Goal: Complete application form: Complete application form

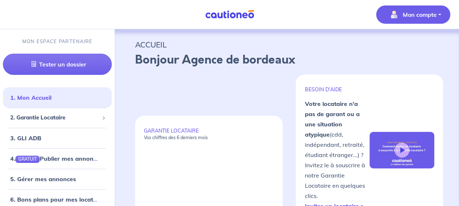
click at [441, 16] on button "Mon compte" at bounding box center [413, 14] width 74 height 18
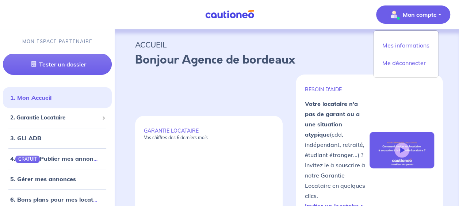
click at [324, 46] on p "ACCUEIL" at bounding box center [286, 44] width 303 height 13
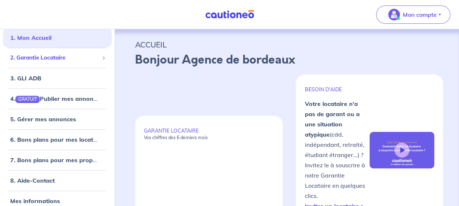
click at [58, 61] on span "2. Garantie Locataire" at bounding box center [54, 58] width 89 height 8
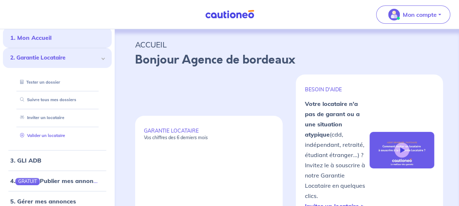
click at [40, 135] on link "Valider un locataire" at bounding box center [41, 135] width 48 height 5
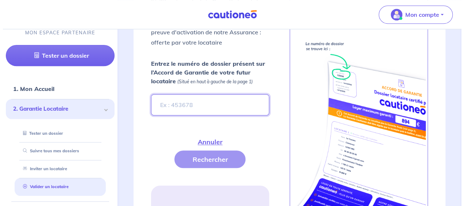
scroll to position [308, 0]
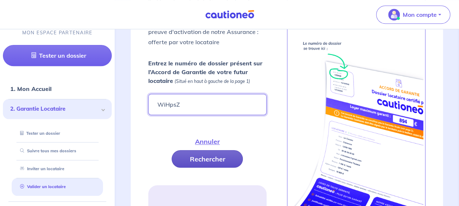
type input "WiHpsZ"
click at [199, 153] on button "Rechercher" at bounding box center [207, 159] width 71 height 18
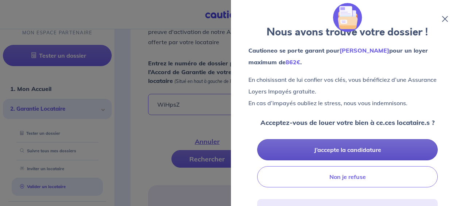
click at [355, 148] on button "J’accepte la candidature" at bounding box center [347, 149] width 181 height 21
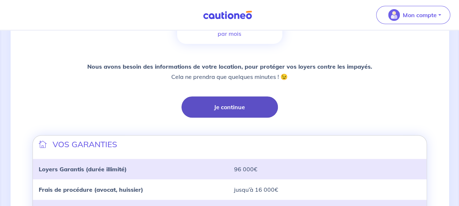
scroll to position [219, 0]
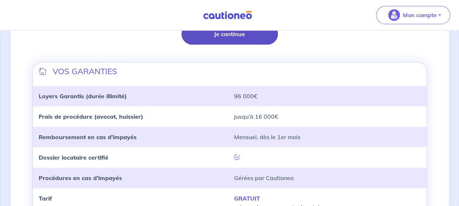
click at [247, 37] on button "Je continue" at bounding box center [229, 33] width 96 height 21
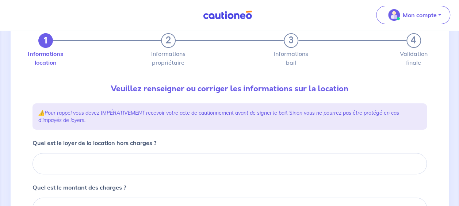
scroll to position [73, 0]
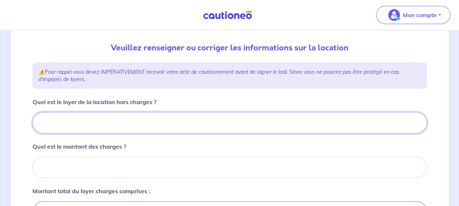
click at [110, 118] on input "Quel est le loyer de la location hors charges ?" at bounding box center [229, 122] width 394 height 21
click at [116, 130] on input "Quel est le loyer de la location hors charges ?" at bounding box center [229, 122] width 394 height 21
type input "6"
type input "631"
type input "631.35"
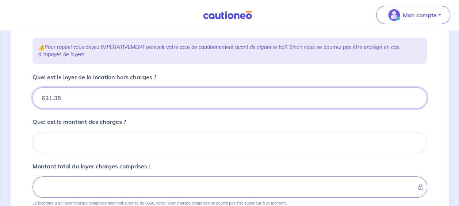
scroll to position [110, 0]
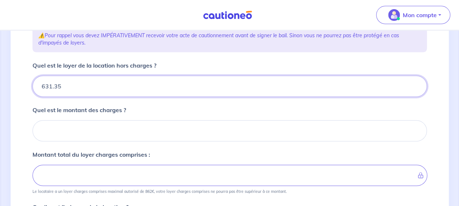
type input "631.35"
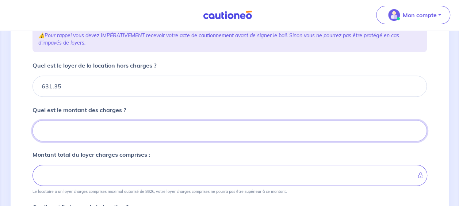
click at [110, 134] on input "Quel est le montant des charges ?" at bounding box center [229, 130] width 394 height 21
type input "3"
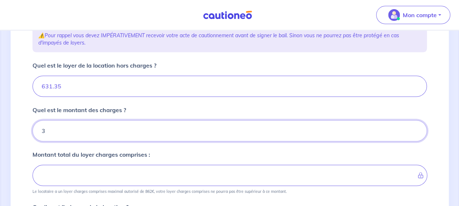
type input "634.35"
type input "38"
type input "669.35"
type input "38.7"
type input "670.05"
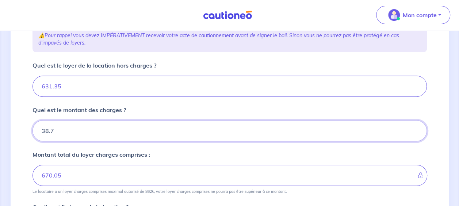
type input "38.75"
type input "670.1"
type input "38.75"
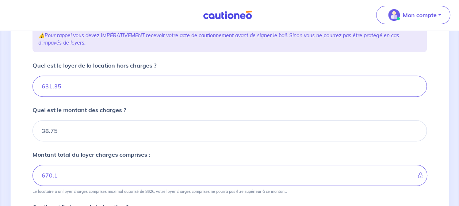
click at [193, 161] on div "Montant total du loyer charges comprises : 670.1 Le locataire a un loyer charge…" at bounding box center [229, 172] width 394 height 44
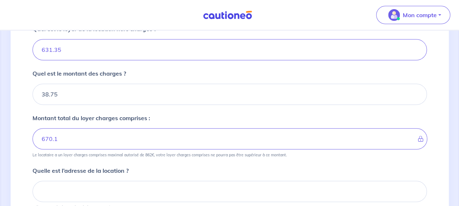
scroll to position [219, 0]
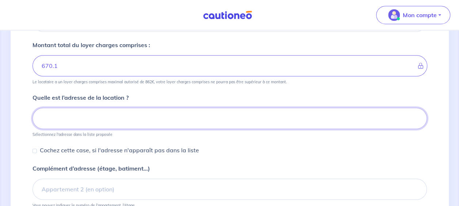
click at [69, 120] on input at bounding box center [229, 118] width 394 height 21
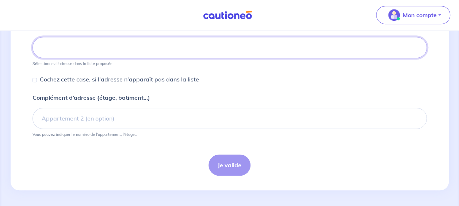
scroll to position [253, 0]
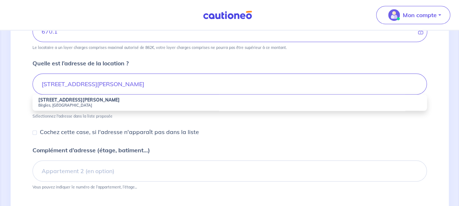
click at [130, 100] on li "19 Rue Louis Denis Mallet Bègles, France" at bounding box center [229, 103] width 394 height 16
type input "[STREET_ADDRESS][PERSON_NAME]"
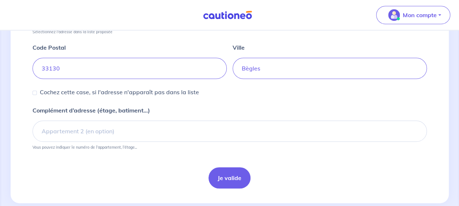
scroll to position [329, 0]
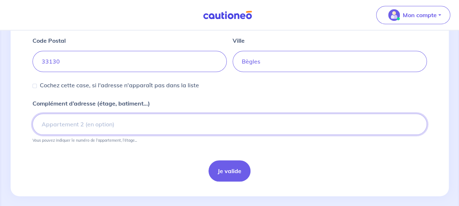
click at [103, 122] on input "Complément d’adresse (étage, batiment...)" at bounding box center [229, 124] width 394 height 21
type input "Porte C52"
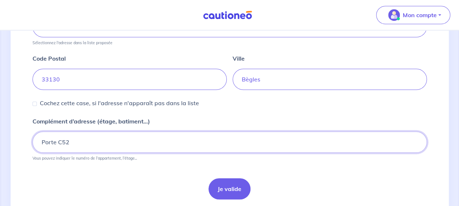
scroll to position [334, 0]
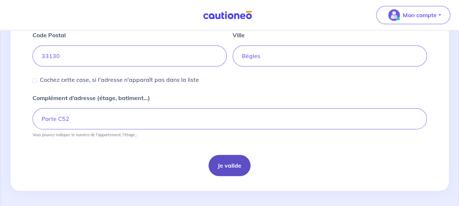
click at [220, 165] on button "Je valide" at bounding box center [229, 165] width 42 height 21
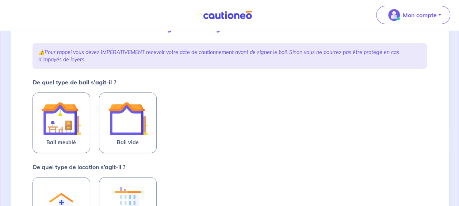
scroll to position [110, 0]
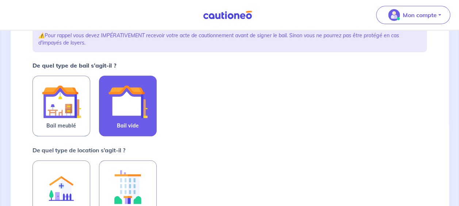
click at [120, 108] on img at bounding box center [127, 101] width 39 height 39
click at [0, 0] on input "Bail vide" at bounding box center [0, 0] width 0 height 0
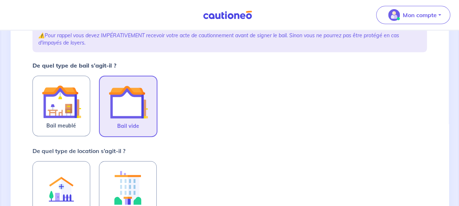
scroll to position [183, 0]
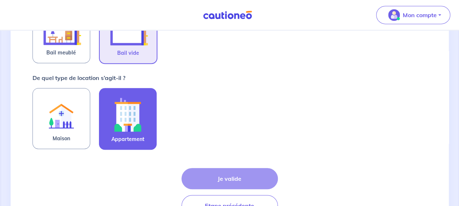
click at [123, 114] on img at bounding box center [127, 114] width 39 height 41
click at [0, 0] on input "Appartement" at bounding box center [0, 0] width 0 height 0
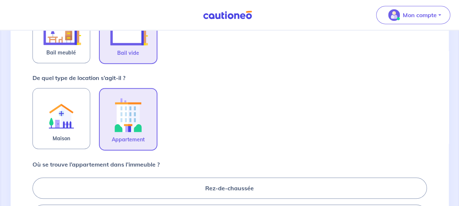
scroll to position [256, 0]
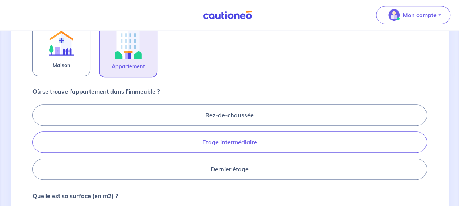
click at [232, 143] on label "Etage intermédiaire" at bounding box center [229, 141] width 394 height 21
click at [37, 143] on input "Etage intermédiaire" at bounding box center [34, 141] width 5 height 5
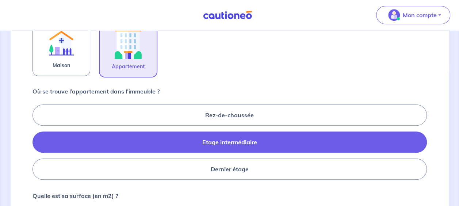
radio input "true"
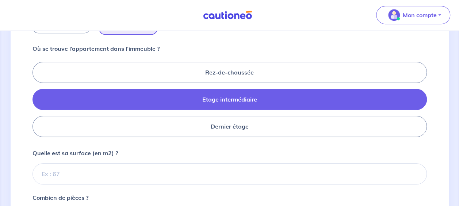
scroll to position [329, 0]
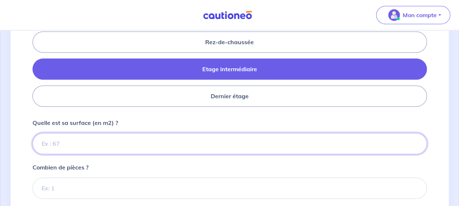
click at [95, 142] on input "Quelle est sa surface (en m2) ?" at bounding box center [229, 143] width 394 height 21
type input "45"
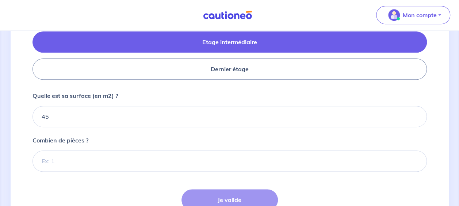
scroll to position [365, 0]
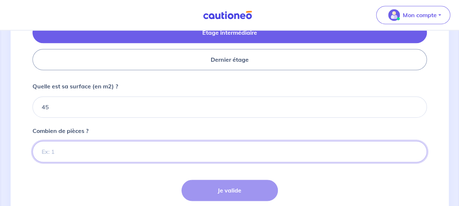
click at [105, 151] on input "Combien de pièces ?" at bounding box center [229, 151] width 394 height 21
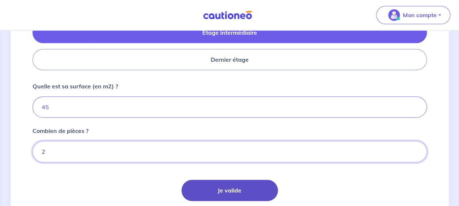
type input "2"
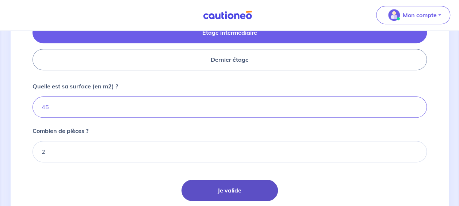
click at [226, 189] on button "Je valide" at bounding box center [229, 190] width 96 height 21
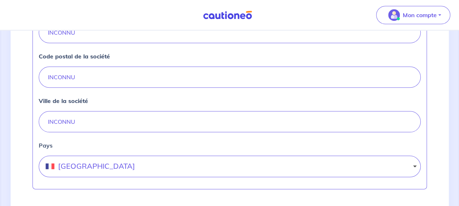
scroll to position [292, 0]
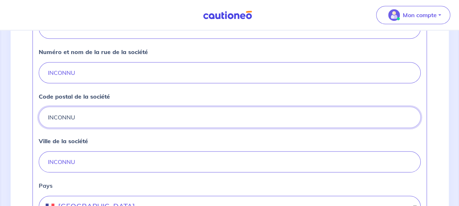
drag, startPoint x: 95, startPoint y: 112, endPoint x: 0, endPoint y: 118, distance: 95.1
click at [0, 118] on html "Mon compte Me déconnecter 2 3 4 Informations location Informations propriétaire…" at bounding box center [229, 17] width 459 height 619
type input "33520"
click at [63, 157] on input "INCONNU" at bounding box center [230, 161] width 382 height 21
drag, startPoint x: 95, startPoint y: 158, endPoint x: 3, endPoint y: 158, distance: 91.6
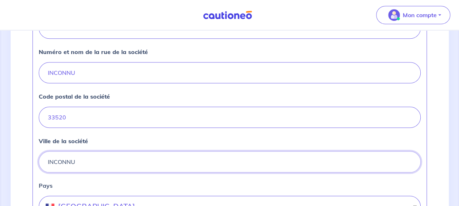
click at [3, 158] on div "2 3 4 Informations location Informations propriétaire Informations bail Validat…" at bounding box center [229, 32] width 459 height 589
type input "[GEOGRAPHIC_DATA]"
click at [217, 139] on div "Ville de la société BRUGES" at bounding box center [230, 155] width 382 height 36
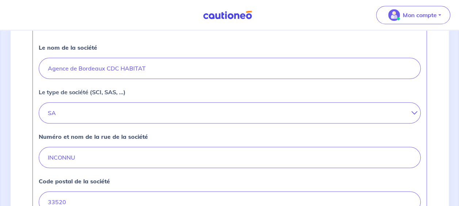
scroll to position [219, 0]
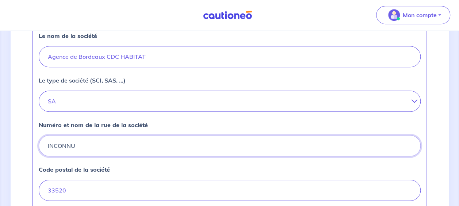
click at [80, 150] on input "INCONNU" at bounding box center [230, 145] width 382 height 21
drag, startPoint x: 83, startPoint y: 142, endPoint x: 12, endPoint y: 141, distance: 71.2
click at [12, 141] on div "2 3 4 Informations location Informations propriétaire Informations bail Validat…" at bounding box center [230, 106] width 438 height 554
drag, startPoint x: 146, startPoint y: 143, endPoint x: 118, endPoint y: 145, distance: 28.1
click at [118, 145] on input "[STREET_ADDRESS][PERSON_NAME]" at bounding box center [230, 145] width 382 height 21
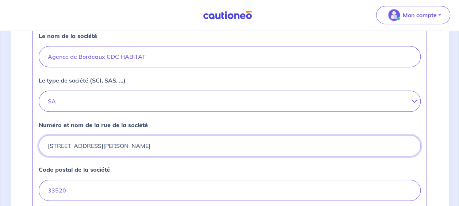
type input "[STREET_ADDRESS][PERSON_NAME]"
click at [172, 112] on div "Le nom de la société Agence de Bordeaux CDC HABITAT Le type de société (SCI, SA…" at bounding box center [229, 159] width 394 height 286
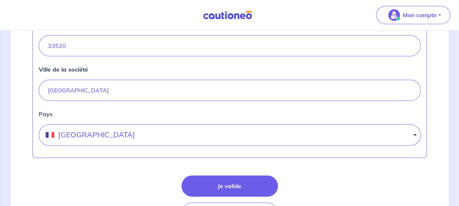
scroll to position [402, 0]
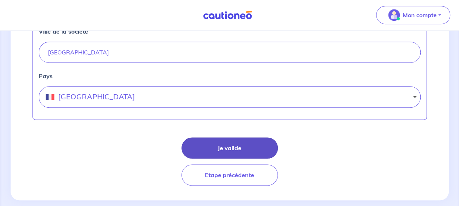
click at [239, 150] on button "Je valide" at bounding box center [229, 147] width 96 height 21
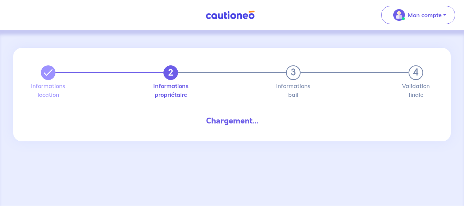
select select "FR"
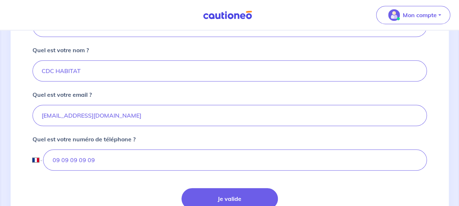
scroll to position [253, 0]
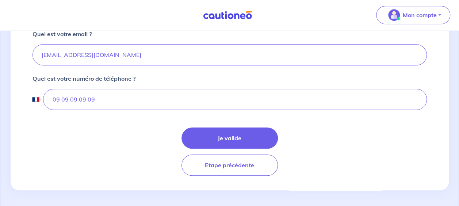
click at [209, 138] on button "Je valide" at bounding box center [229, 137] width 96 height 21
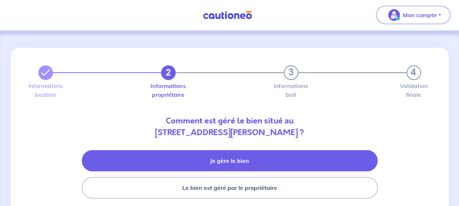
click at [210, 161] on button "Je gère le bien" at bounding box center [230, 160] width 296 height 21
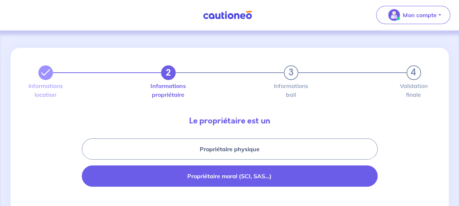
click at [216, 176] on button "Propriétaire moral (SCI, SAS...)" at bounding box center [230, 175] width 296 height 21
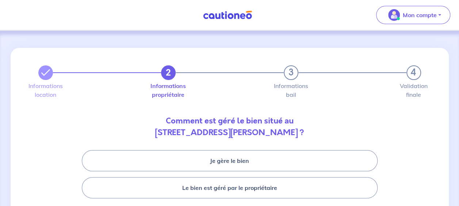
scroll to position [37, 0]
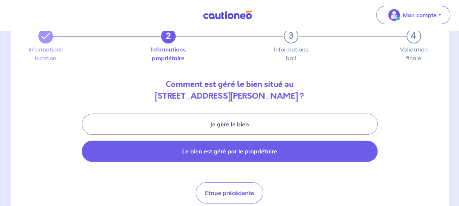
click at [232, 153] on button "Le bien est géré par le propriétaire" at bounding box center [230, 151] width 296 height 21
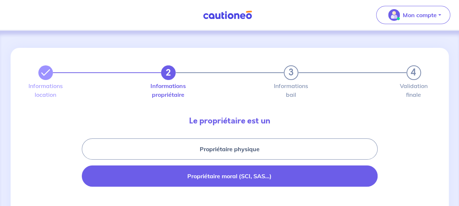
click at [231, 173] on button "Propriétaire moral (SCI, SAS...)" at bounding box center [230, 175] width 296 height 21
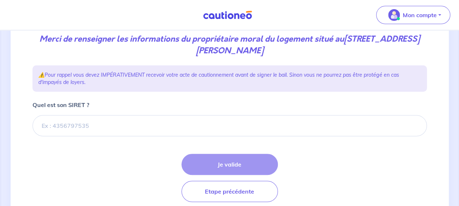
scroll to position [110, 0]
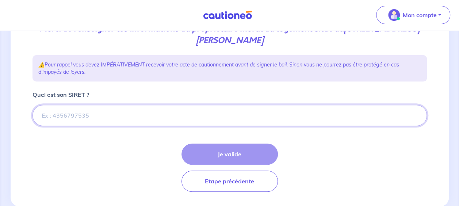
click at [55, 116] on input "Quel est son SIRET ?" at bounding box center [229, 115] width 394 height 21
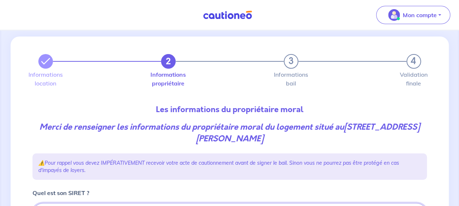
scroll to position [0, 0]
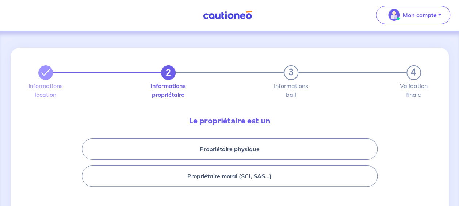
scroll to position [37, 0]
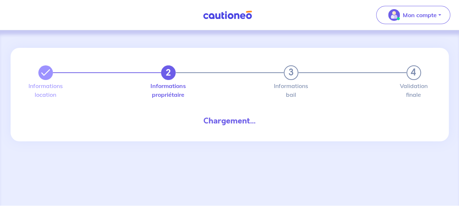
select select "FR"
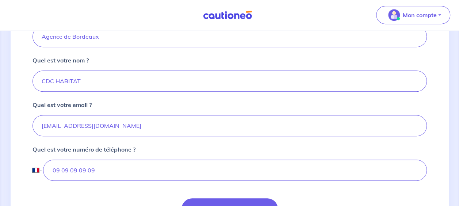
scroll to position [73, 0]
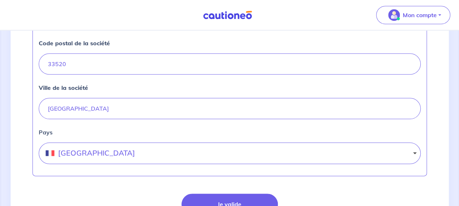
scroll to position [410, 0]
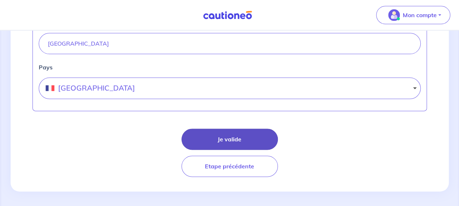
click at [231, 131] on button "Je valide" at bounding box center [229, 138] width 96 height 21
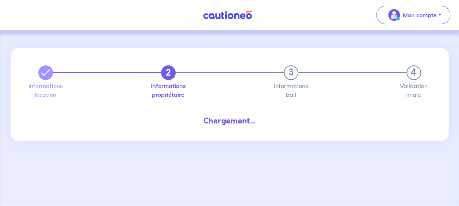
select select "FR"
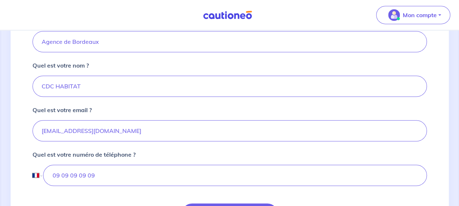
scroll to position [253, 0]
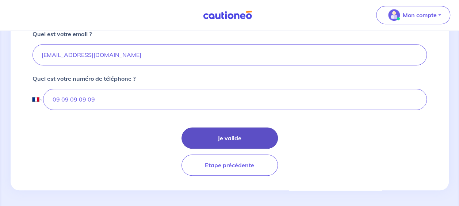
click at [229, 133] on button "Je valide" at bounding box center [229, 137] width 96 height 21
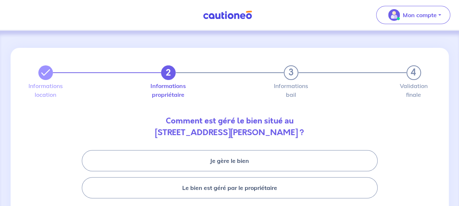
scroll to position [65, 0]
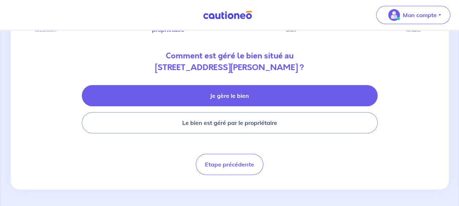
click at [237, 96] on button "Je gère le bien" at bounding box center [230, 95] width 296 height 21
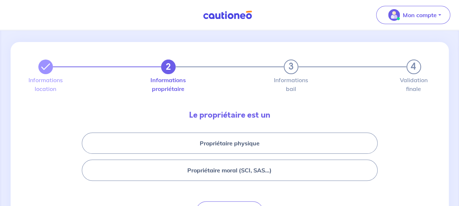
scroll to position [53, 0]
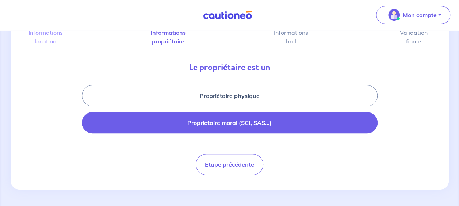
click at [196, 121] on button "Propriétaire moral (SCI, SAS...)" at bounding box center [230, 122] width 296 height 21
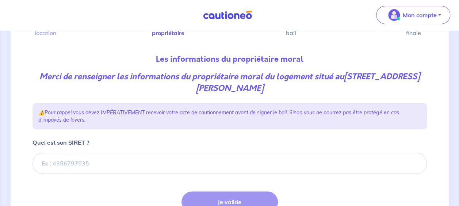
scroll to position [110, 0]
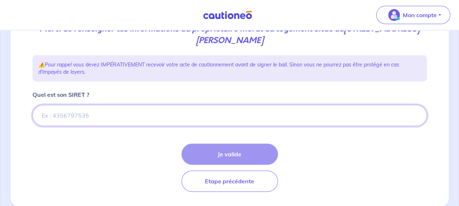
click at [80, 108] on input "Quel est son SIRET ?" at bounding box center [229, 115] width 394 height 21
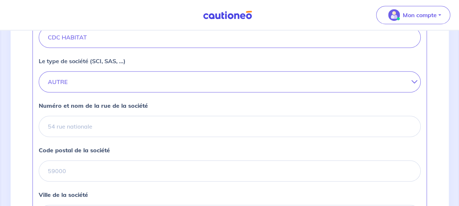
scroll to position [256, 0]
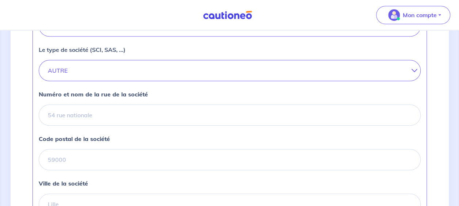
type input "470801168"
click at [417, 73] on button "AUTRE" at bounding box center [230, 70] width 382 height 21
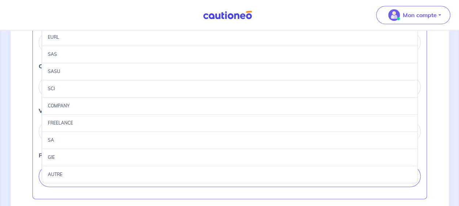
scroll to position [329, 0]
click at [157, 140] on div "SA" at bounding box center [230, 139] width 376 height 17
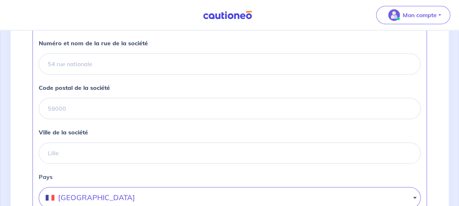
scroll to position [292, 0]
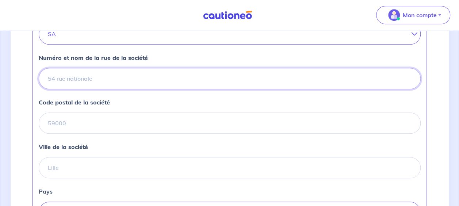
click at [75, 74] on input "Numéro et nom de la rue de la société" at bounding box center [230, 78] width 382 height 21
type input "[STREET_ADDRESS][PERSON_NAME]"
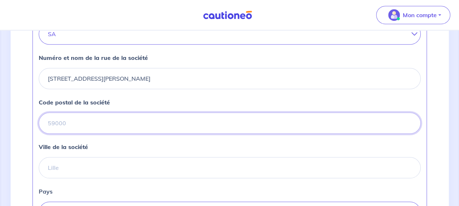
type input "33520"
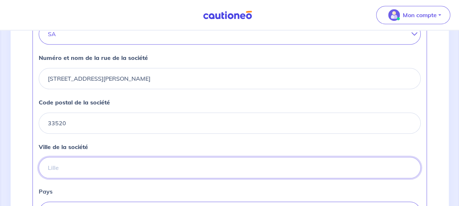
type input "[GEOGRAPHIC_DATA]"
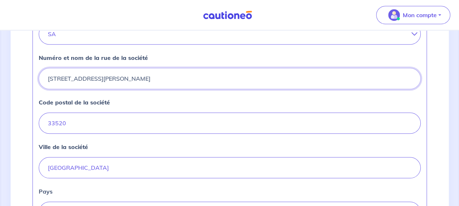
scroll to position [365, 0]
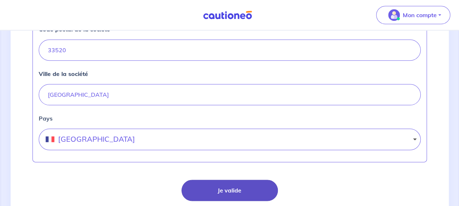
click at [250, 193] on button "Je valide" at bounding box center [229, 190] width 96 height 21
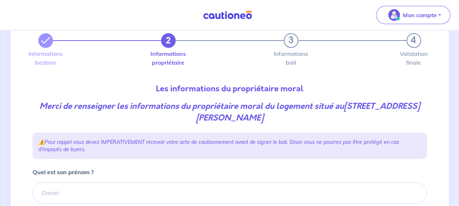
scroll to position [4, 0]
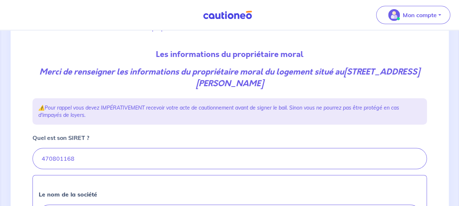
scroll to position [37, 0]
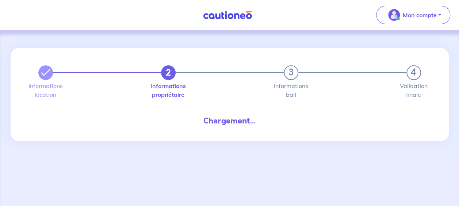
select select "FR"
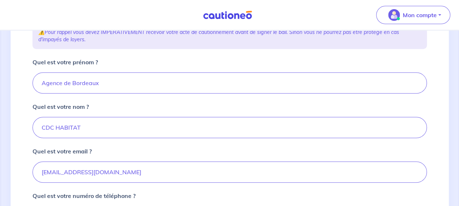
scroll to position [183, 0]
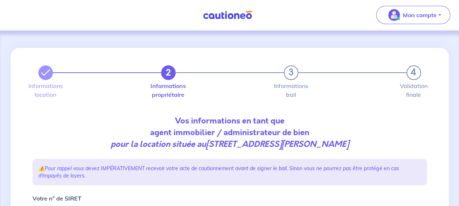
scroll to position [110, 0]
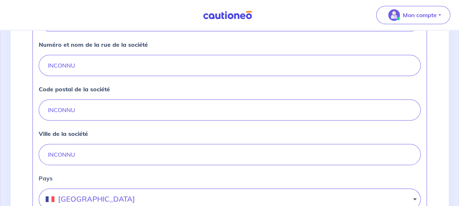
scroll to position [228, 0]
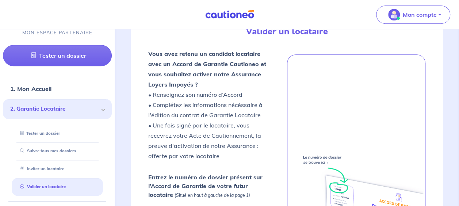
scroll to position [232, 0]
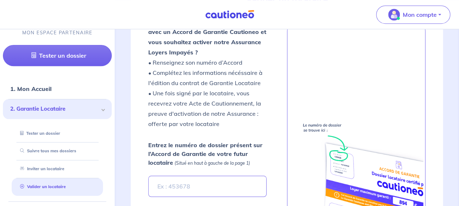
click at [231, 186] on input "Entrez le numéro de dossier présent sur l’Accord de Garantie de votre futur loc…" at bounding box center [207, 186] width 118 height 21
type input "WiHpsZ"
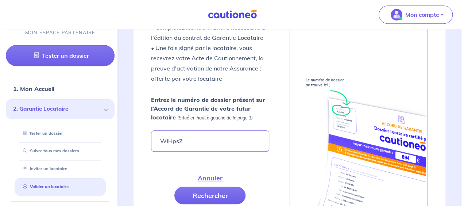
scroll to position [342, 0]
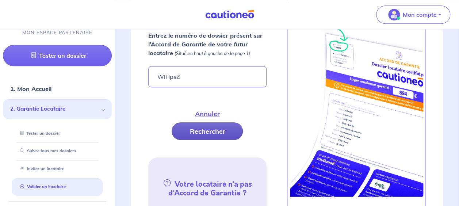
click at [209, 128] on button "Rechercher" at bounding box center [207, 131] width 71 height 18
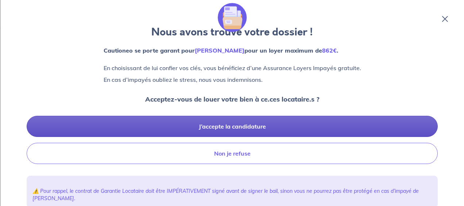
click at [230, 129] on button "J’accepte la candidature" at bounding box center [232, 126] width 411 height 21
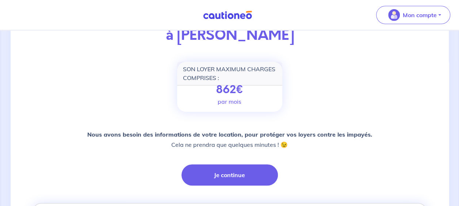
scroll to position [110, 0]
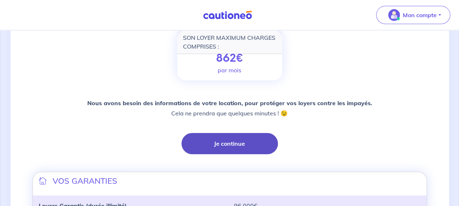
click at [231, 147] on button "Je continue" at bounding box center [229, 143] width 96 height 21
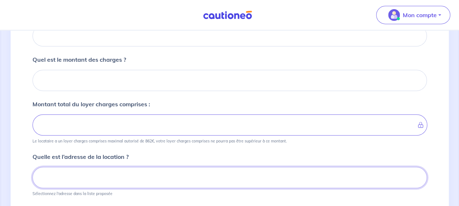
scroll to position [87, 0]
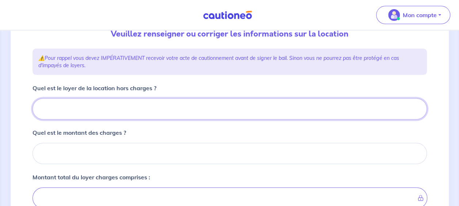
click at [159, 115] on input "Quel est le loyer de la location hors charges ?" at bounding box center [229, 108] width 394 height 21
click at [131, 111] on input "Quel est le loyer de la location hors charges ?" at bounding box center [229, 108] width 394 height 21
type input "6"
type input "688"
type input "688.1"
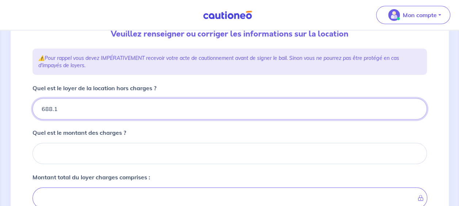
type input "688.17"
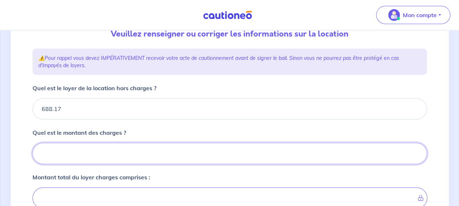
click at [119, 155] on input "Quel est le montant des charges ?" at bounding box center [229, 153] width 394 height 21
type input "41"
type input "729.17"
type input "688.17"
type input "41"
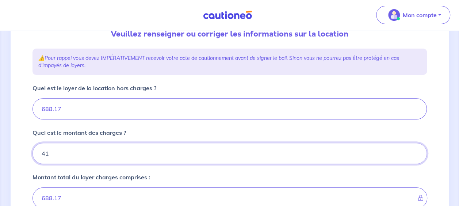
type input "729.17"
type input "41.6"
type input "729.77"
type input "41.6"
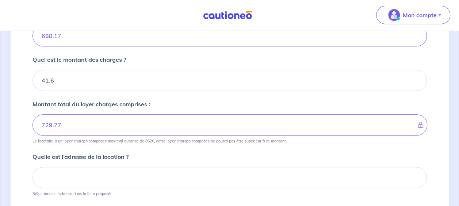
scroll to position [233, 0]
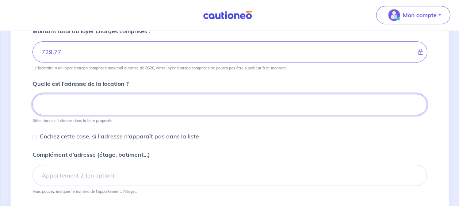
click at [88, 101] on input at bounding box center [229, 104] width 394 height 21
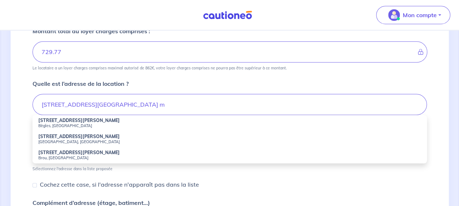
click at [75, 123] on small "Bègles, [GEOGRAPHIC_DATA]" at bounding box center [229, 125] width 383 height 5
type input "[STREET_ADDRESS][PERSON_NAME]"
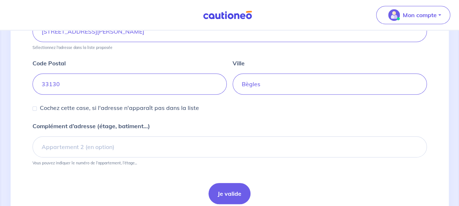
scroll to position [334, 0]
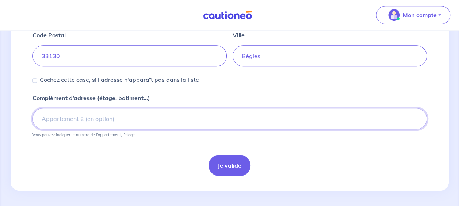
click at [88, 121] on input "Complément d’adresse (étage, batiment...)" at bounding box center [229, 118] width 394 height 21
type input "Porte C52"
click at [232, 169] on button "Je valide" at bounding box center [229, 165] width 42 height 21
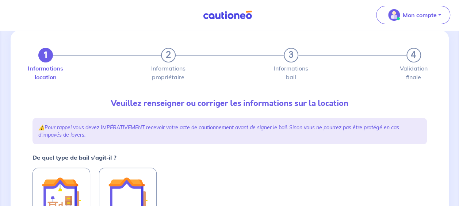
scroll to position [110, 0]
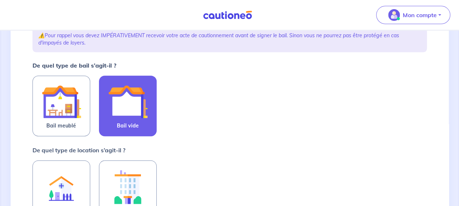
click at [136, 122] on span "Bail vide" at bounding box center [128, 125] width 22 height 9
click at [0, 0] on input "Bail vide" at bounding box center [0, 0] width 0 height 0
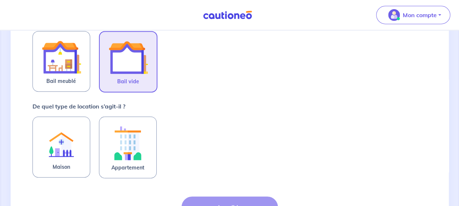
scroll to position [219, 0]
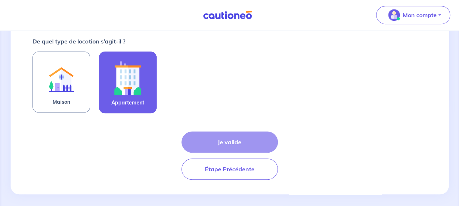
click at [130, 89] on img at bounding box center [127, 78] width 39 height 41
click at [0, 0] on input "Appartement" at bounding box center [0, 0] width 0 height 0
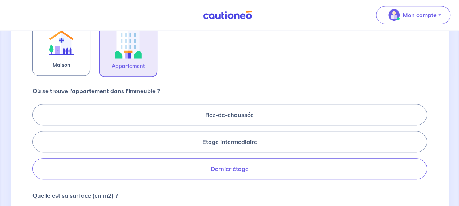
scroll to position [292, 0]
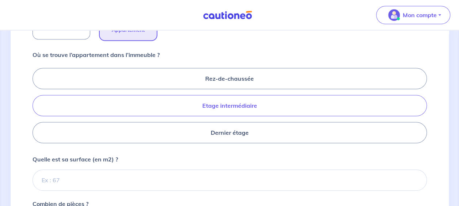
click at [228, 105] on label "Etage intermédiaire" at bounding box center [229, 105] width 394 height 21
click at [37, 105] on input "Etage intermédiaire" at bounding box center [34, 105] width 5 height 5
radio input "true"
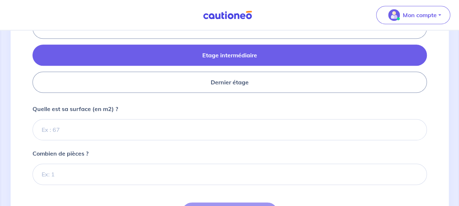
scroll to position [402, 0]
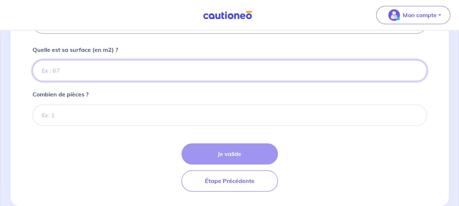
click at [122, 68] on input "Quelle est sa surface (en m2) ?" at bounding box center [229, 70] width 394 height 21
type input "45"
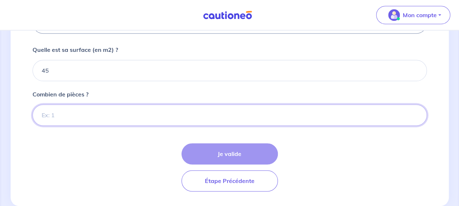
type input "2"
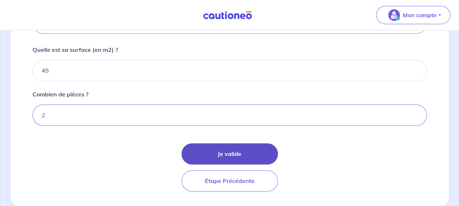
click at [226, 156] on button "Je valide" at bounding box center [229, 153] width 96 height 21
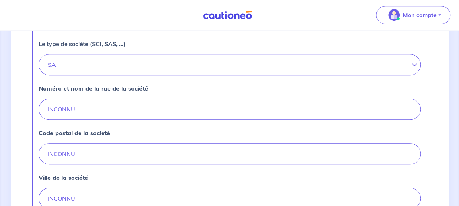
scroll to position [292, 0]
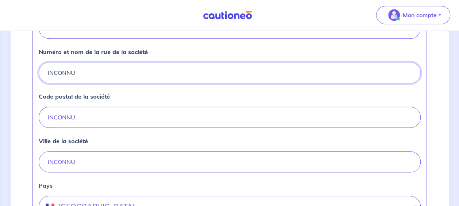
drag, startPoint x: 82, startPoint y: 73, endPoint x: 5, endPoint y: 67, distance: 77.3
click at [5, 67] on div "2 3 4 Informations location Informations propriétaire Informations bail Validat…" at bounding box center [229, 32] width 459 height 589
type input "2"
click at [87, 115] on input "INCONNU" at bounding box center [230, 117] width 382 height 21
click at [151, 75] on input "[STREET_ADDRESS][PERSON_NAME]" at bounding box center [230, 72] width 382 height 21
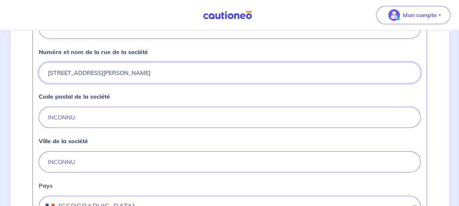
type input "[STREET_ADDRESS][PERSON_NAME]"
click at [177, 113] on input "INCONNU" at bounding box center [230, 117] width 382 height 21
drag, startPoint x: 177, startPoint y: 113, endPoint x: -1, endPoint y: 115, distance: 178.5
click at [0, 115] on html "Mon compte Me déconnecter 2 3 4 Informations location Informations propriétaire…" at bounding box center [229, 17] width 459 height 619
type input "33520"
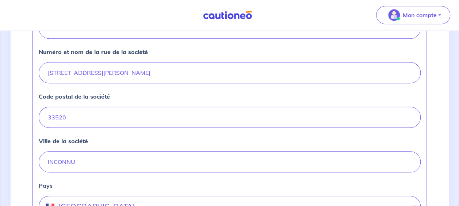
click at [242, 147] on div "Ville de la société INCONNU" at bounding box center [230, 155] width 382 height 36
click at [231, 156] on input "INCONNU" at bounding box center [230, 161] width 382 height 21
drag, startPoint x: 113, startPoint y: 153, endPoint x: 26, endPoint y: 155, distance: 87.3
click at [26, 155] on div "2 3 4 Informations location Informations propriétaire Informations bail Validat…" at bounding box center [230, 33] width 438 height 554
type input "[GEOGRAPHIC_DATA]"
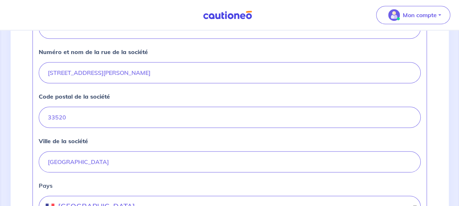
click at [212, 139] on div "Ville de la société BRUGES" at bounding box center [230, 155] width 382 height 36
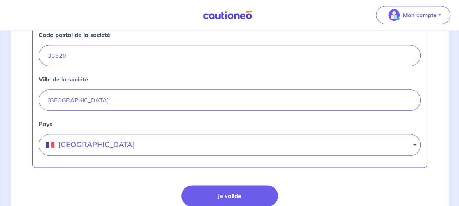
scroll to position [402, 0]
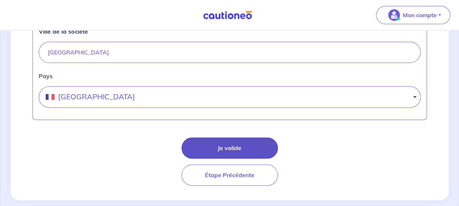
click at [227, 141] on button "Je valide" at bounding box center [229, 147] width 96 height 21
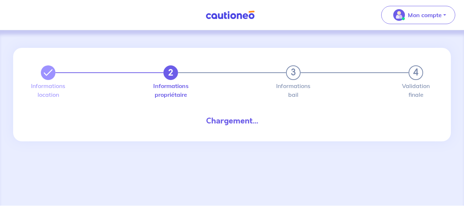
select select "FR"
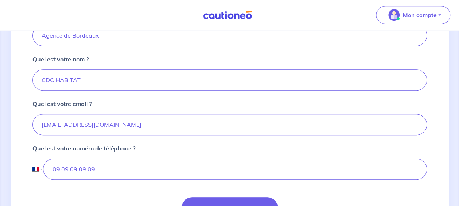
scroll to position [219, 0]
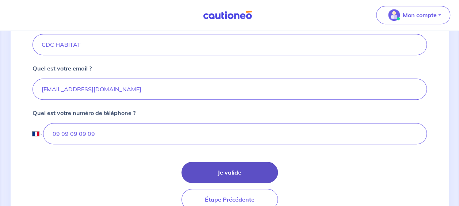
click at [244, 171] on button "Je valide" at bounding box center [229, 172] width 96 height 21
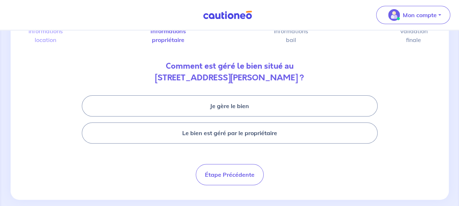
scroll to position [65, 0]
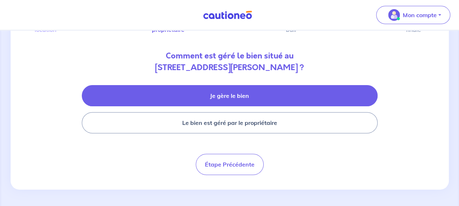
click at [215, 95] on button "Je gère le bien" at bounding box center [230, 95] width 296 height 21
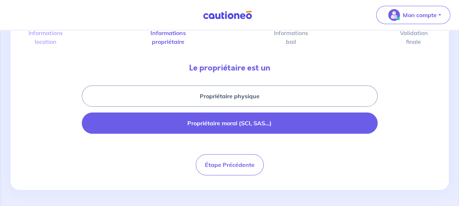
scroll to position [53, 0]
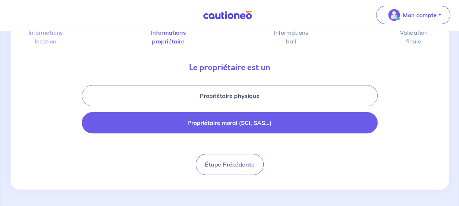
click at [218, 125] on button "Propriétaire moral (SCI, SAS...)" at bounding box center [230, 122] width 296 height 21
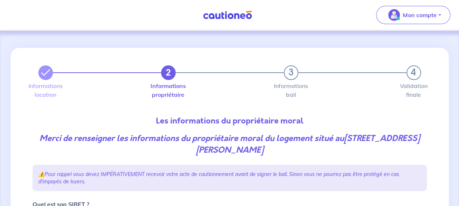
scroll to position [110, 0]
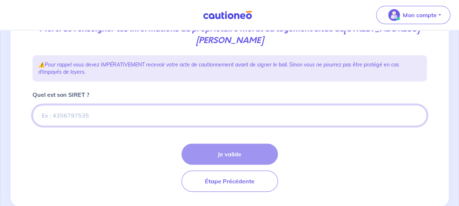
click at [45, 116] on input "Quel est son SIRET ?" at bounding box center [229, 115] width 394 height 21
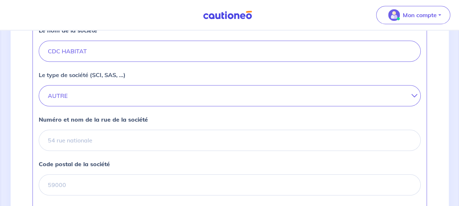
scroll to position [219, 0]
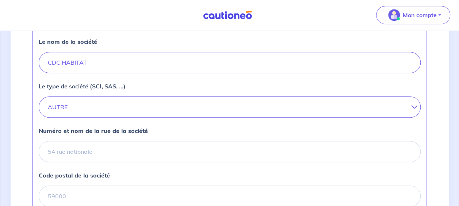
type input "470801168"
click at [411, 108] on icon at bounding box center [411, 107] width 0 height 6
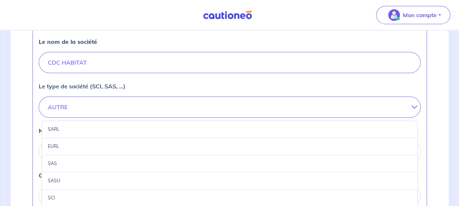
scroll to position [292, 0]
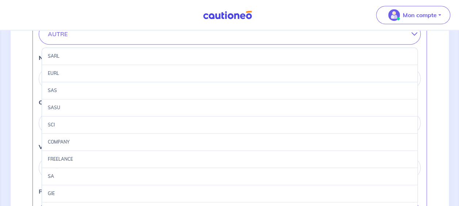
click at [72, 173] on div "SA" at bounding box center [230, 176] width 376 height 17
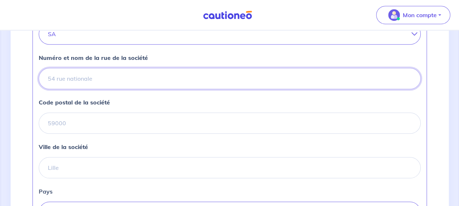
click at [72, 80] on input "Numéro et nom de la rue de la société" at bounding box center [230, 78] width 382 height 21
type input "[STREET_ADDRESS][PERSON_NAME]"
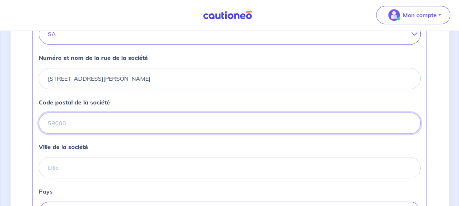
type input "33520"
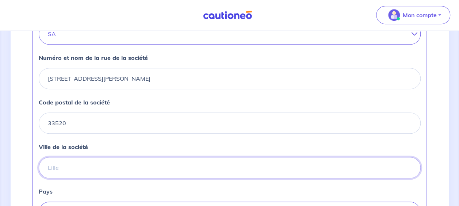
type input "[GEOGRAPHIC_DATA]"
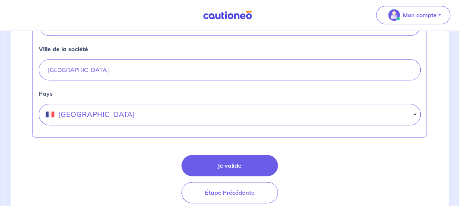
scroll to position [402, 0]
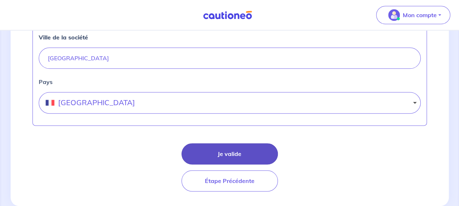
click at [241, 147] on button "Je valide" at bounding box center [229, 153] width 96 height 21
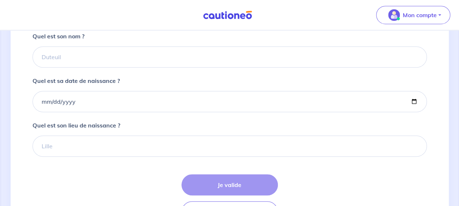
scroll to position [256, 0]
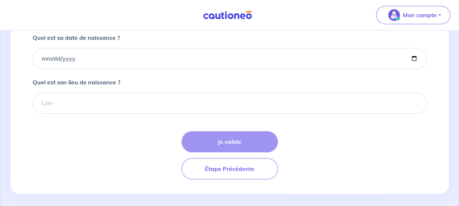
click at [239, 139] on div "Je valide Étape Précédente" at bounding box center [229, 155] width 394 height 48
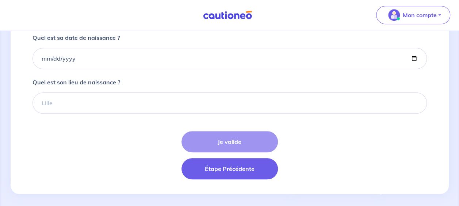
click at [243, 170] on button "Étape Précédente" at bounding box center [229, 168] width 96 height 21
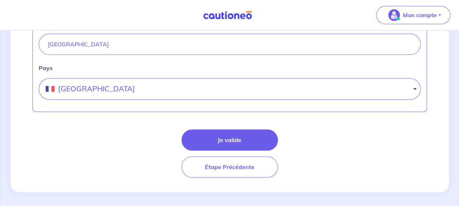
scroll to position [416, 0]
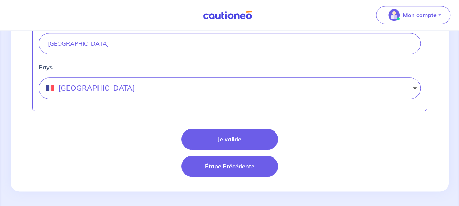
click at [235, 166] on button "Étape Précédente" at bounding box center [229, 166] width 96 height 21
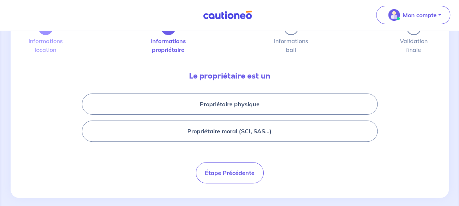
scroll to position [53, 0]
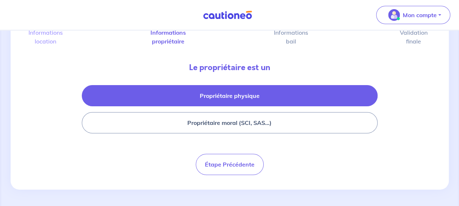
click at [245, 95] on button "Propriétaire physique" at bounding box center [230, 95] width 296 height 21
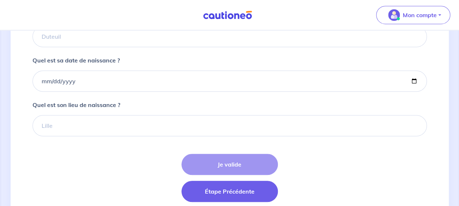
scroll to position [259, 0]
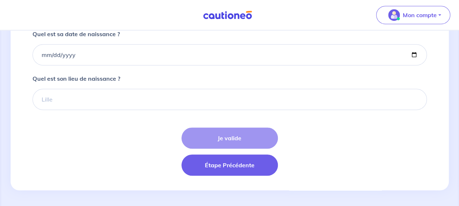
click at [242, 165] on button "Étape Précédente" at bounding box center [229, 164] width 96 height 21
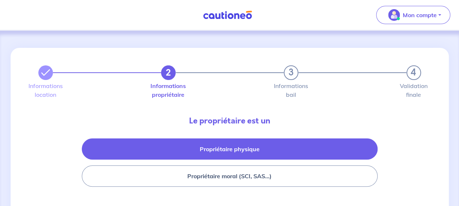
scroll to position [53, 0]
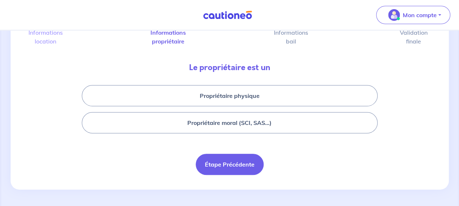
click at [238, 159] on button "Étape Précédente" at bounding box center [230, 164] width 68 height 21
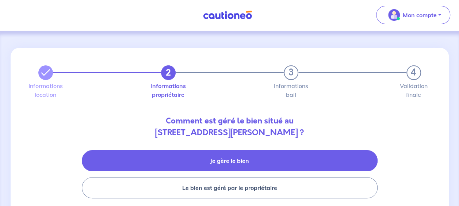
scroll to position [65, 0]
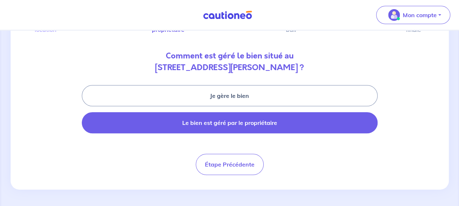
click at [234, 126] on button "Le bien est géré par le propriétaire" at bounding box center [230, 122] width 296 height 21
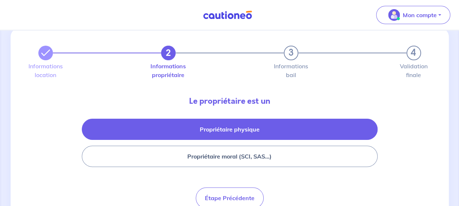
scroll to position [37, 0]
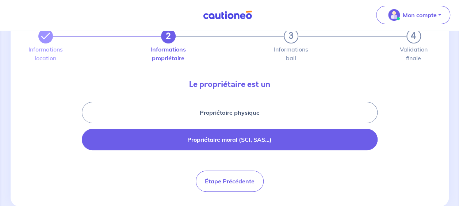
click at [272, 140] on button "Propriétaire moral (SCI, SAS...)" at bounding box center [230, 139] width 296 height 21
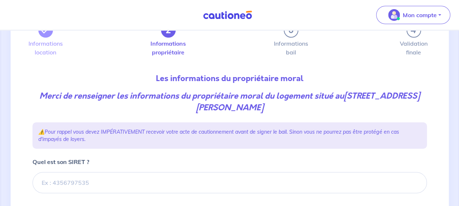
scroll to position [126, 0]
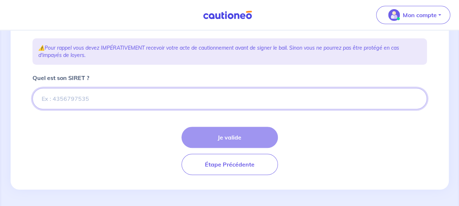
click at [174, 94] on input "Quel est son SIRET ?" at bounding box center [229, 98] width 394 height 21
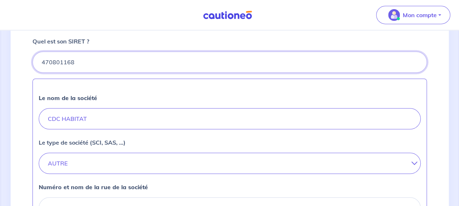
scroll to position [236, 0]
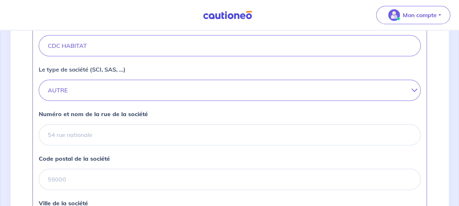
type input "470801168"
click at [411, 89] on icon at bounding box center [411, 90] width 0 height 6
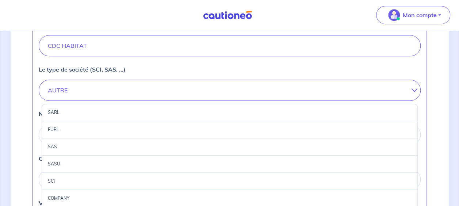
scroll to position [345, 0]
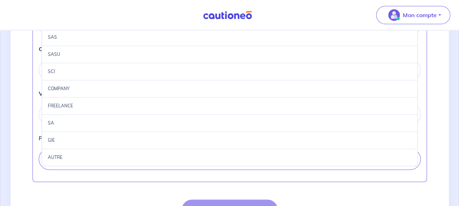
click at [59, 123] on div "SA" at bounding box center [230, 123] width 376 height 17
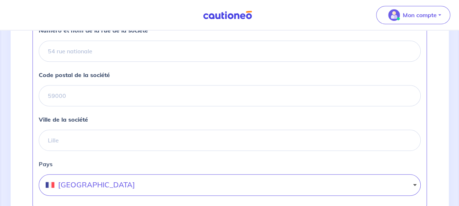
scroll to position [309, 0]
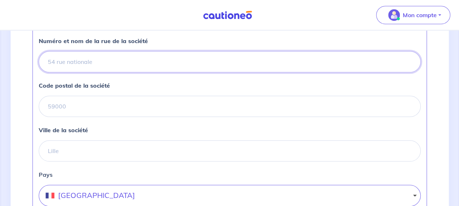
click at [92, 61] on input "Numéro et nom de la rue de la société" at bounding box center [230, 61] width 382 height 21
type input "[STREET_ADDRESS][PERSON_NAME]"
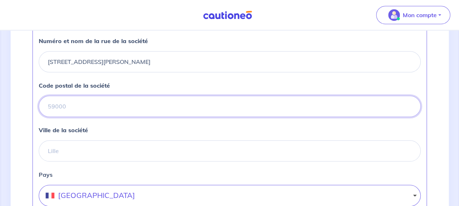
type input "33520"
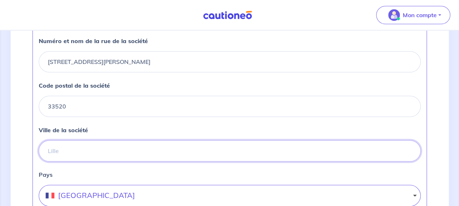
type input "[GEOGRAPHIC_DATA]"
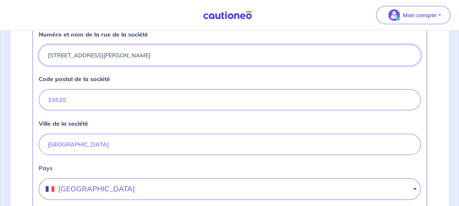
scroll to position [382, 0]
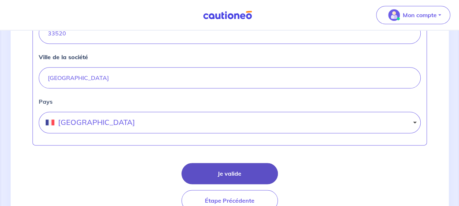
click at [253, 172] on button "Je valide" at bounding box center [229, 173] width 96 height 21
select select "FR"
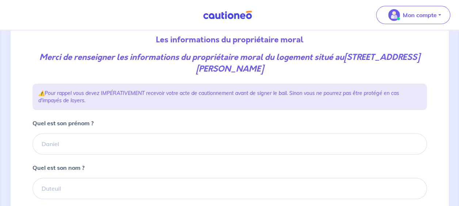
scroll to position [110, 0]
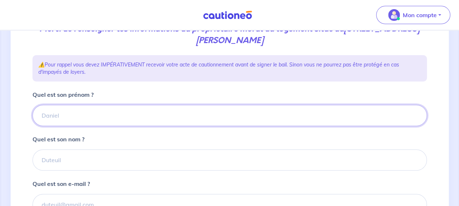
click at [164, 108] on input "Quel est son prénom ?" at bounding box center [229, 115] width 394 height 21
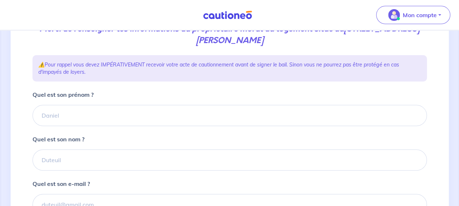
click at [187, 94] on div "Quel est son prénom ?" at bounding box center [229, 108] width 394 height 36
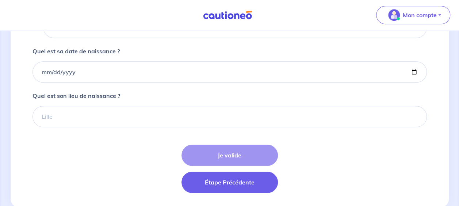
scroll to position [348, 0]
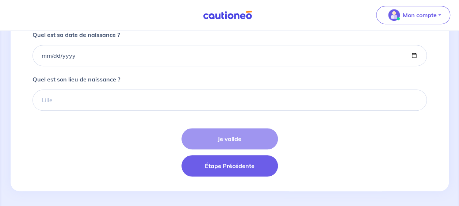
click at [232, 168] on button "Étape Précédente" at bounding box center [229, 165] width 96 height 21
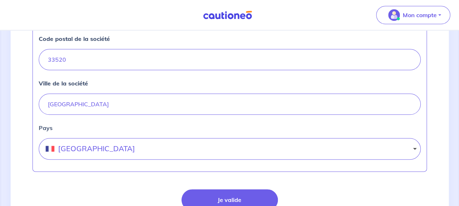
scroll to position [365, 0]
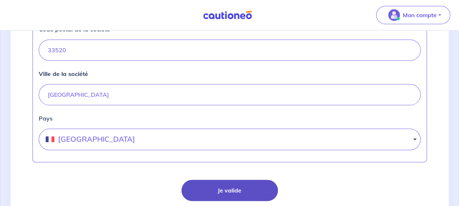
click at [254, 189] on button "Je valide" at bounding box center [229, 190] width 96 height 21
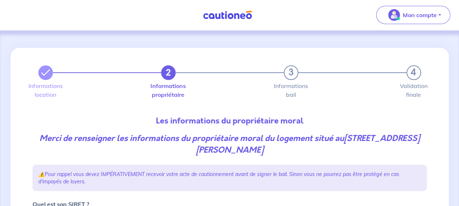
select select "FR"
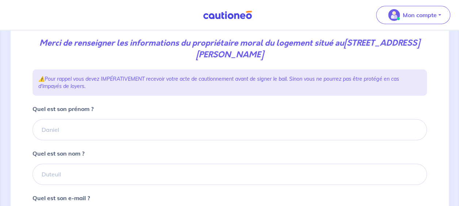
scroll to position [73, 0]
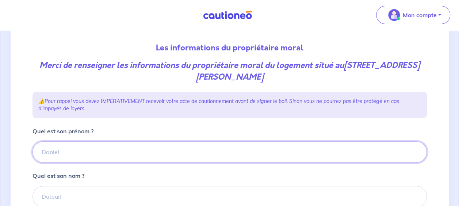
click at [71, 147] on input "Quel est son prénom ?" at bounding box center [229, 151] width 394 height 21
type input "CDCHABITAT"
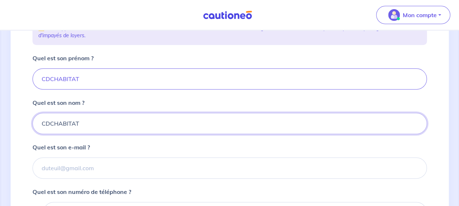
scroll to position [183, 0]
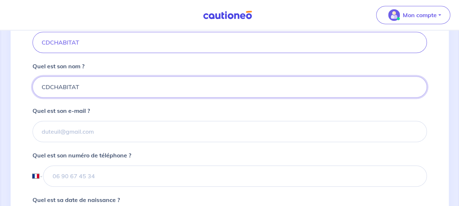
type input "CDCHABITAT"
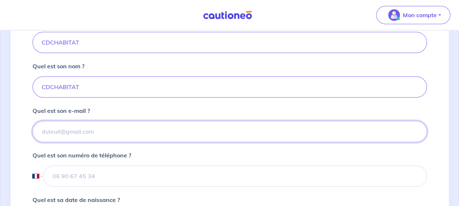
click at [71, 138] on input "Quel est son e-mail ?" at bounding box center [229, 131] width 394 height 21
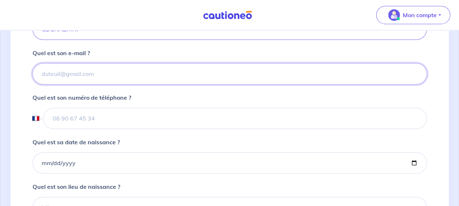
scroll to position [292, 0]
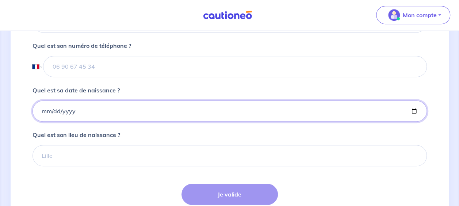
click at [95, 110] on input "Quel est sa date de naissance ?" at bounding box center [229, 110] width 394 height 21
type input "[DATE]"
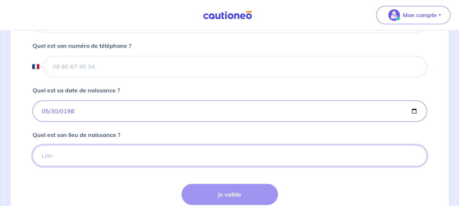
click at [96, 148] on input "Quel est son lieu de naissance ?" at bounding box center [229, 155] width 394 height 21
type input "[GEOGRAPHIC_DATA]"
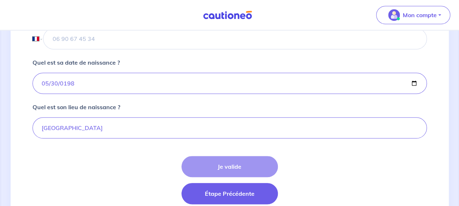
scroll to position [348, 0]
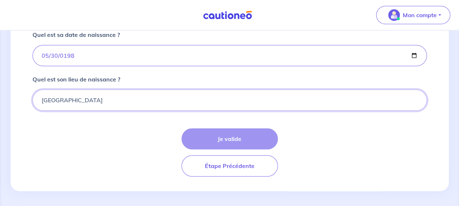
click at [189, 91] on input "[GEOGRAPHIC_DATA]" at bounding box center [229, 99] width 394 height 21
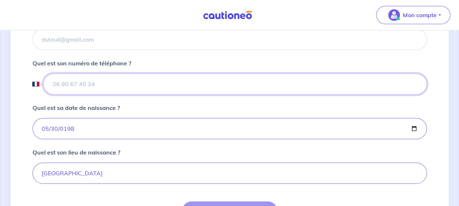
click at [70, 78] on input "tel" at bounding box center [234, 83] width 383 height 21
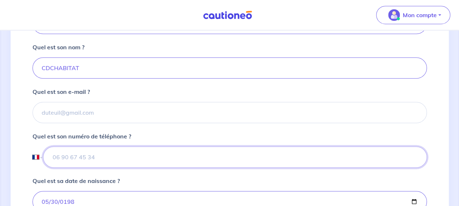
click at [80, 157] on input "tel" at bounding box center [234, 156] width 383 height 21
paste input "09 72 67 67 90"
type input "09 72 67 67 90"
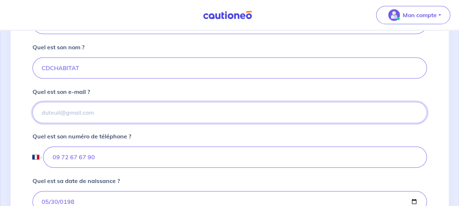
click at [104, 111] on input "Quel est son e-mail ?" at bounding box center [229, 112] width 394 height 21
type input "[EMAIL_ADDRESS][DOMAIN_NAME]"
click at [180, 109] on input "[EMAIL_ADDRESS][DOMAIN_NAME]" at bounding box center [229, 112] width 394 height 21
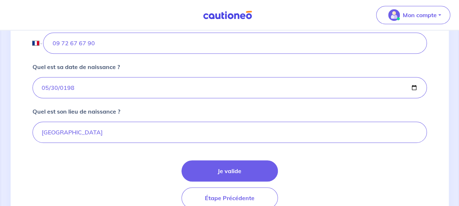
scroll to position [348, 0]
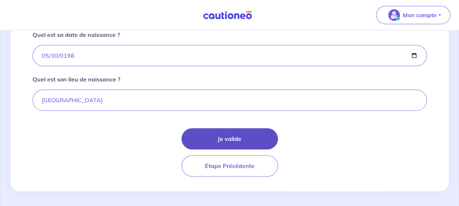
click at [221, 140] on button "Je valide" at bounding box center [229, 138] width 96 height 21
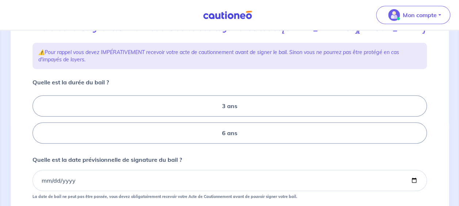
scroll to position [146, 0]
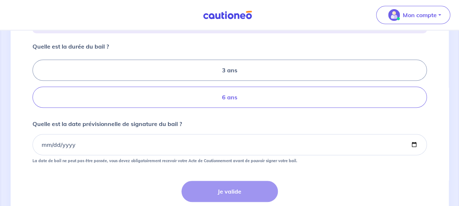
click at [226, 105] on label "6 ans" at bounding box center [229, 97] width 394 height 21
click at [37, 86] on input "6 ans" at bounding box center [34, 83] width 5 height 5
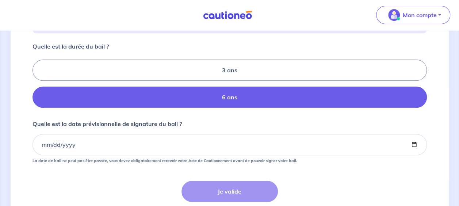
radio input "true"
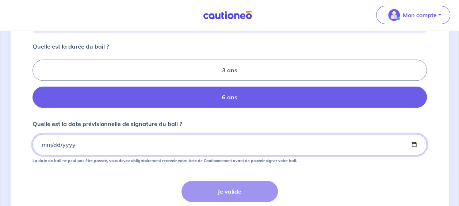
click at [93, 154] on input "Quelle est la date prévisionnelle de signature du bail ?" at bounding box center [229, 144] width 394 height 21
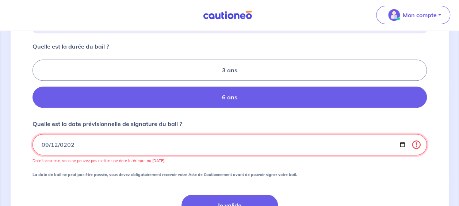
type input "[DATE]"
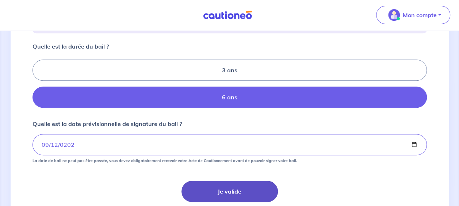
click at [210, 197] on button "Je valide" at bounding box center [229, 191] width 96 height 21
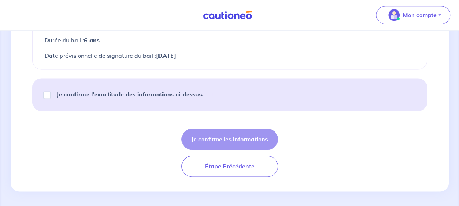
scroll to position [496, 0]
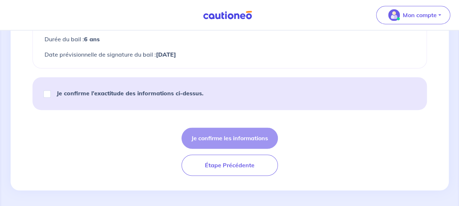
click at [128, 89] on strong "Je confirme l’exactitude des informations ci-dessus." at bounding box center [130, 92] width 147 height 7
click at [51, 90] on input "Je confirme l’exactitude des informations ci-dessus." at bounding box center [46, 93] width 7 height 7
checkbox input "true"
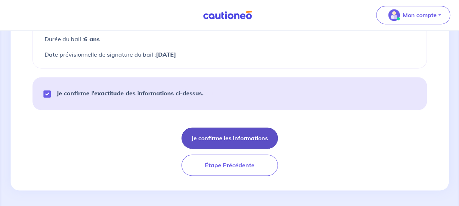
click at [232, 136] on button "Je confirme les informations" at bounding box center [229, 137] width 96 height 21
